Goal: Find specific page/section: Find specific page/section

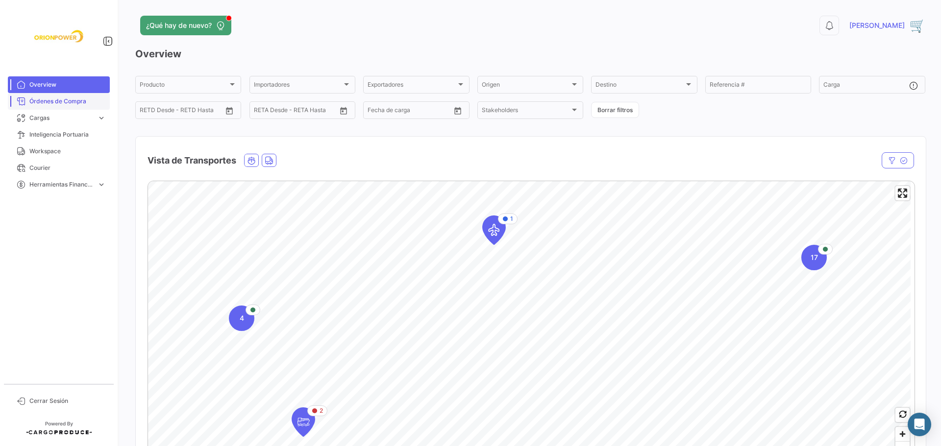
click at [54, 103] on span "Órdenes de Compra" at bounding box center [67, 101] width 76 height 9
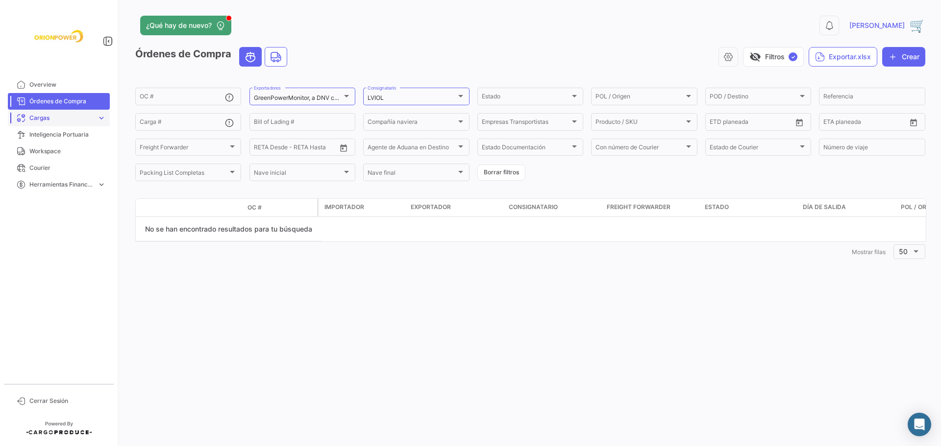
drag, startPoint x: 36, startPoint y: 84, endPoint x: 54, endPoint y: 110, distance: 31.9
click at [36, 84] on span "Overview" at bounding box center [67, 84] width 76 height 9
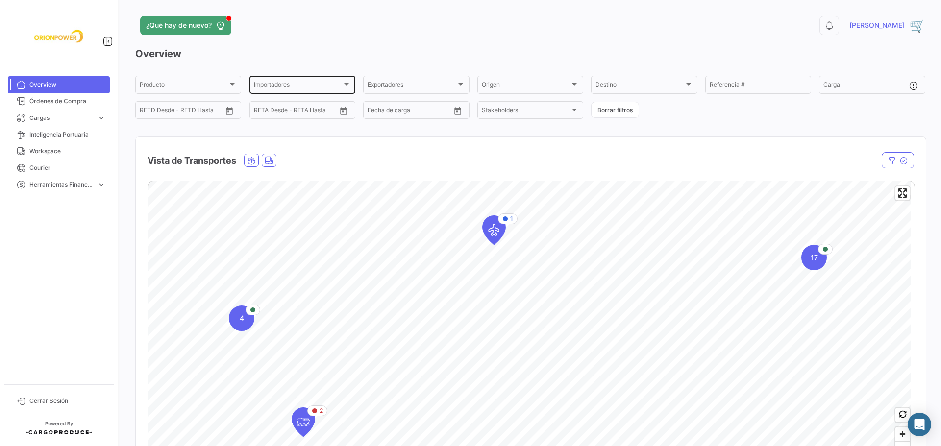
click at [346, 86] on div at bounding box center [346, 84] width 9 height 8
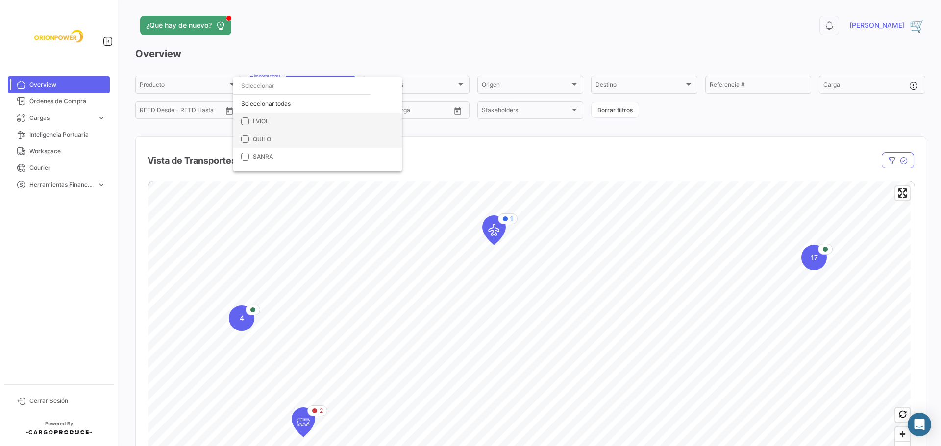
drag, startPoint x: 258, startPoint y: 121, endPoint x: 261, endPoint y: 133, distance: 13.1
click at [258, 120] on span "LVIOL" at bounding box center [261, 121] width 16 height 7
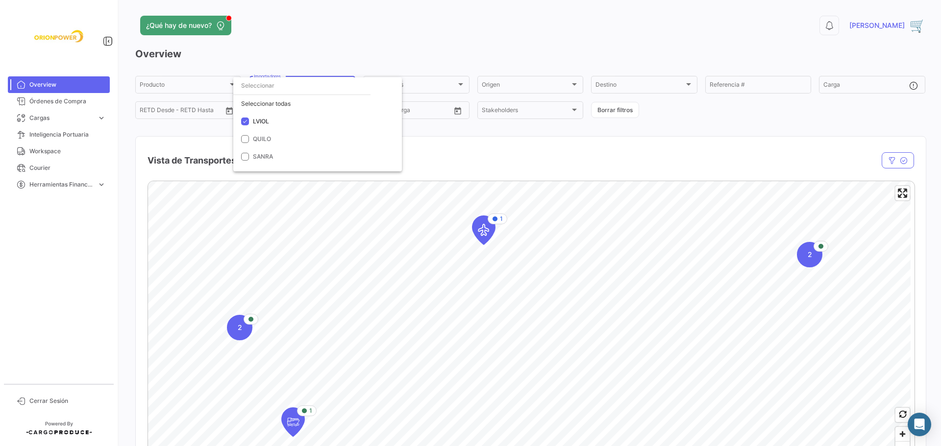
click at [490, 229] on div at bounding box center [470, 223] width 941 height 446
click at [484, 227] on icon "Map marker" at bounding box center [484, 230] width 14 height 21
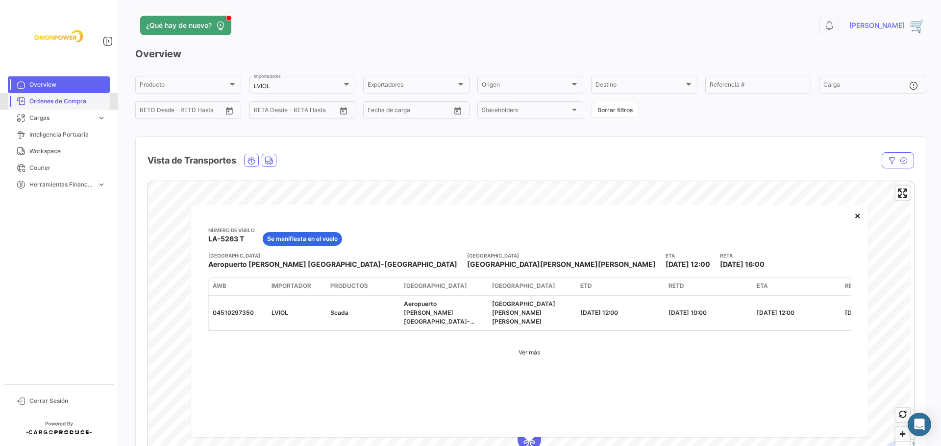
click at [68, 105] on span "Órdenes de Compra" at bounding box center [67, 101] width 76 height 9
